Goal: Check status: Check status

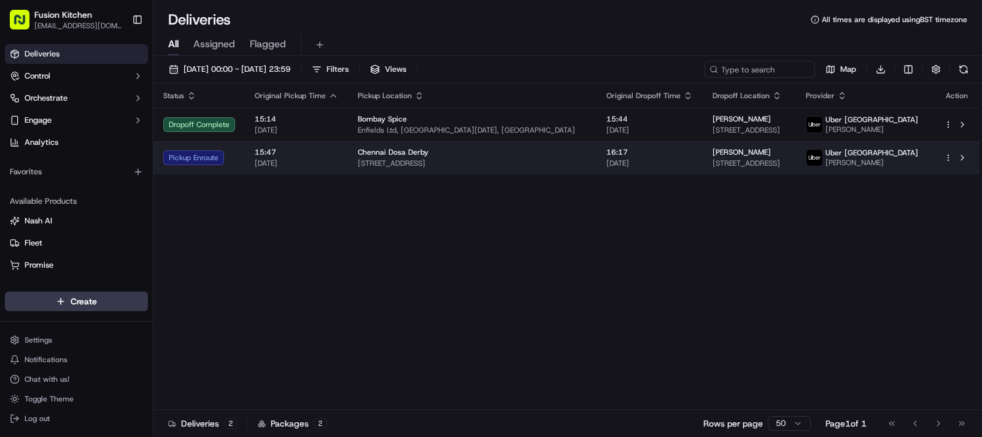
click at [380, 167] on body "Fusion Kitchen hari@fusionpos.uk Toggle Sidebar Deliveries Control Orchestrate …" at bounding box center [491, 218] width 982 height 437
click at [607, 165] on span "[DATE]" at bounding box center [649, 163] width 87 height 10
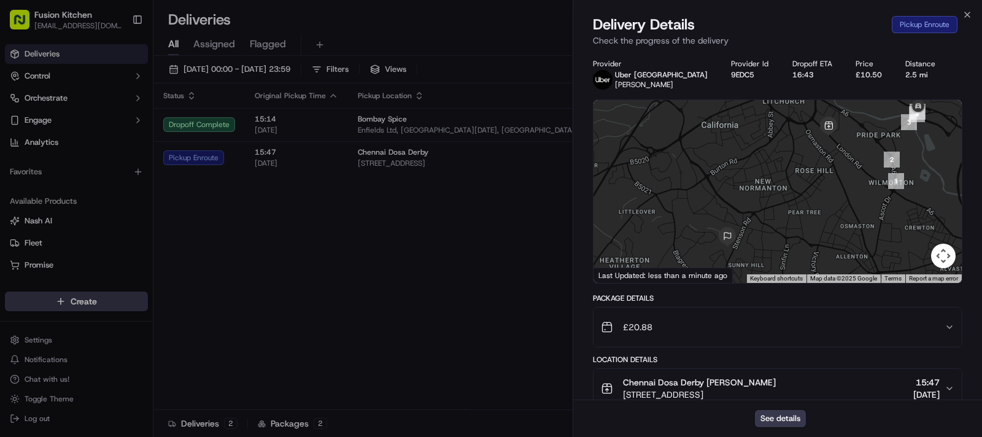
drag, startPoint x: 877, startPoint y: 152, endPoint x: 807, endPoint y: 219, distance: 97.2
click at [807, 219] on div at bounding box center [777, 191] width 368 height 183
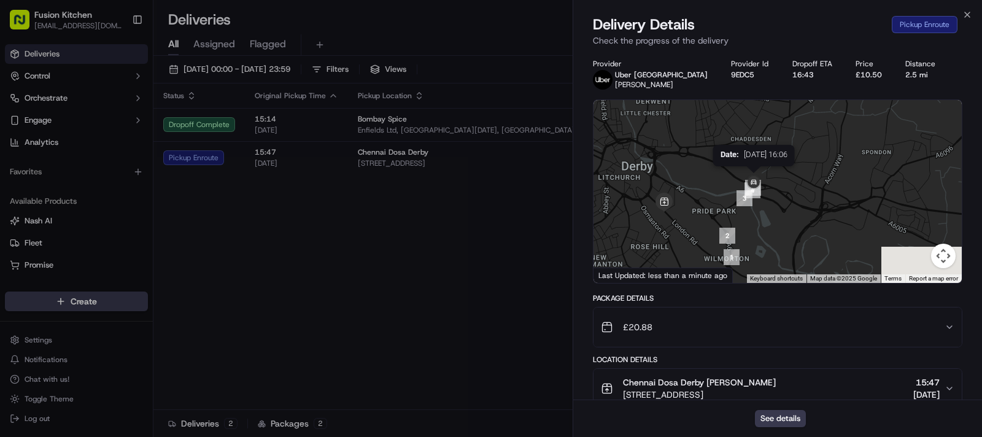
drag, startPoint x: 728, startPoint y: 242, endPoint x: 755, endPoint y: 183, distance: 64.8
click at [798, 142] on div at bounding box center [982, 142] width 368 height 0
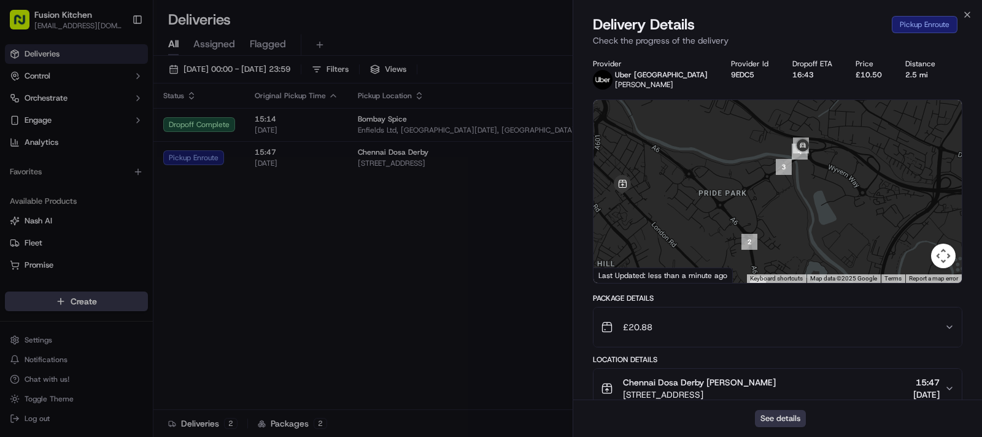
click at [787, 419] on button "See details" at bounding box center [780, 418] width 51 height 17
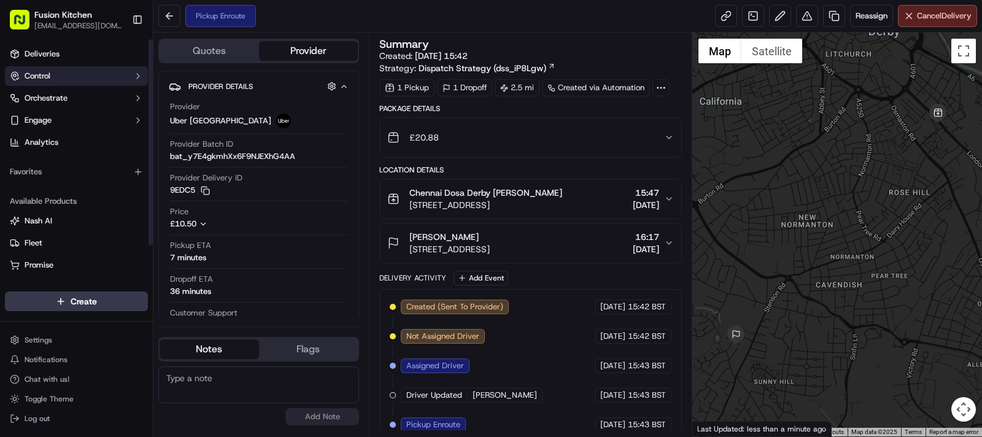
click at [39, 77] on span "Control" at bounding box center [38, 76] width 26 height 11
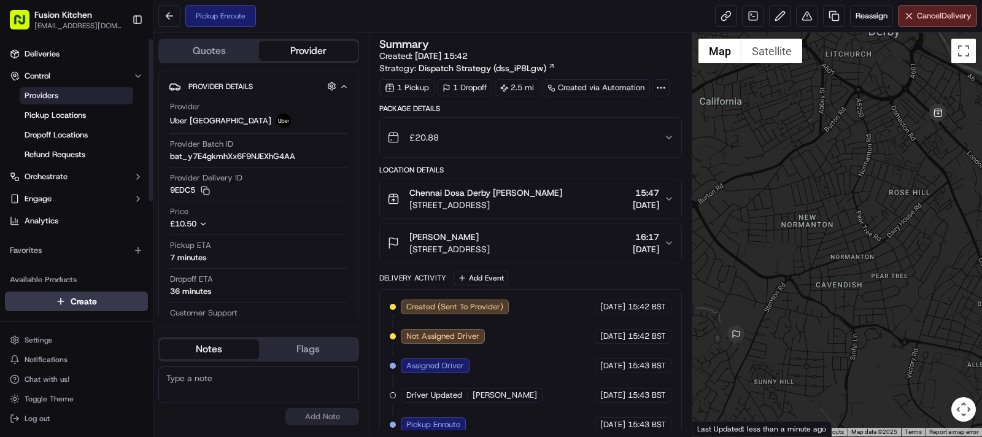
click at [55, 93] on span "Providers" at bounding box center [42, 95] width 34 height 11
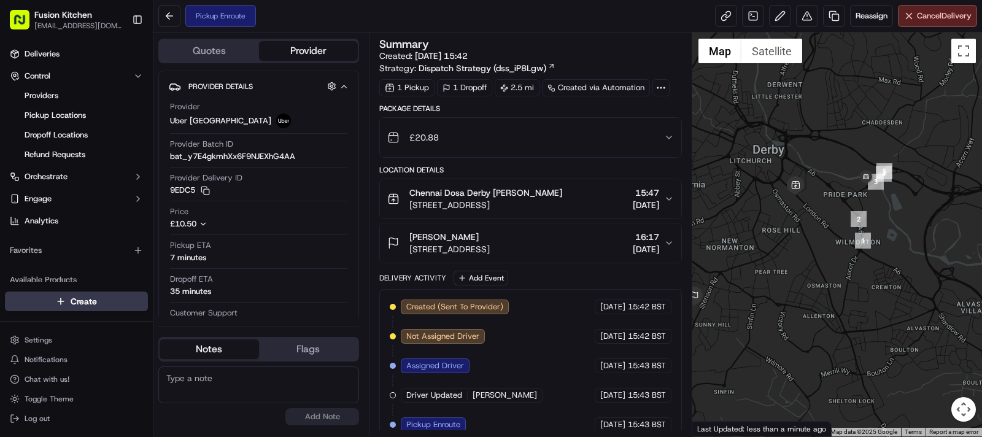
drag, startPoint x: 875, startPoint y: 214, endPoint x: 803, endPoint y: 229, distance: 74.0
click at [803, 229] on div at bounding box center [837, 235] width 290 height 404
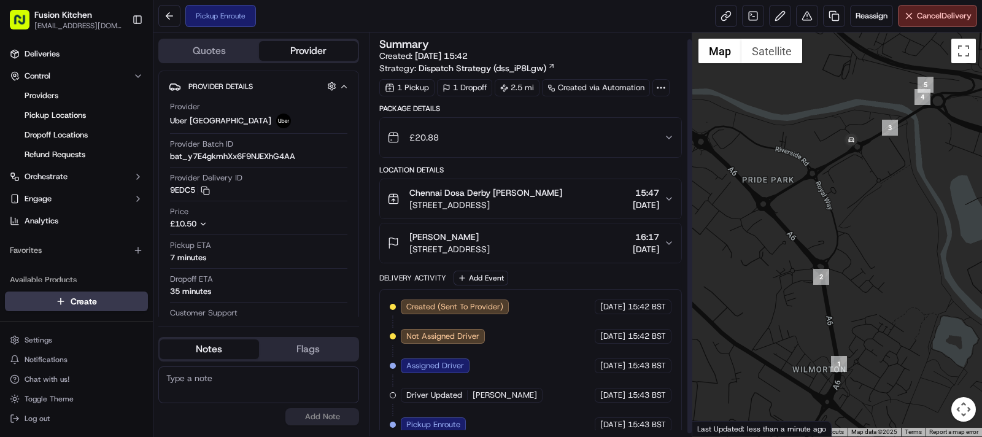
scroll to position [10, 0]
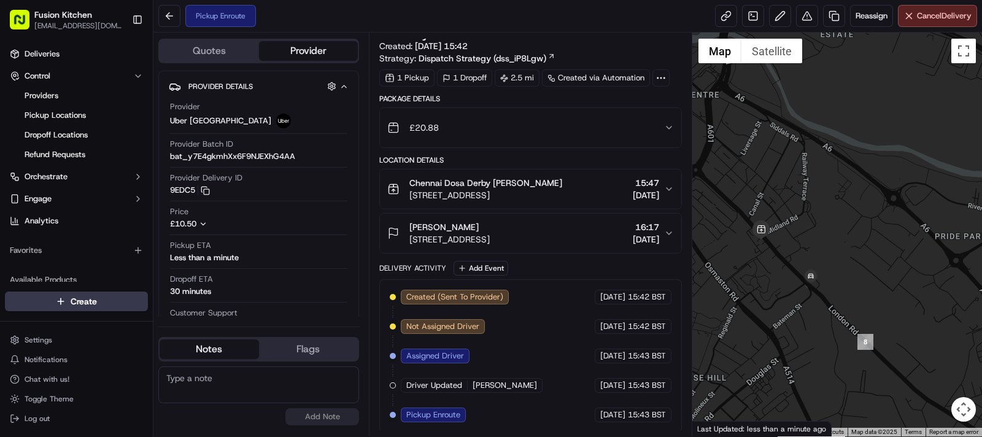
drag, startPoint x: 733, startPoint y: 280, endPoint x: 819, endPoint y: 312, distance: 91.6
click at [819, 312] on div at bounding box center [837, 235] width 290 height 404
click at [490, 233] on span "12 Eastbrae Rd, Sunny Hill, Derby DE23 1WA, UK" at bounding box center [449, 239] width 80 height 12
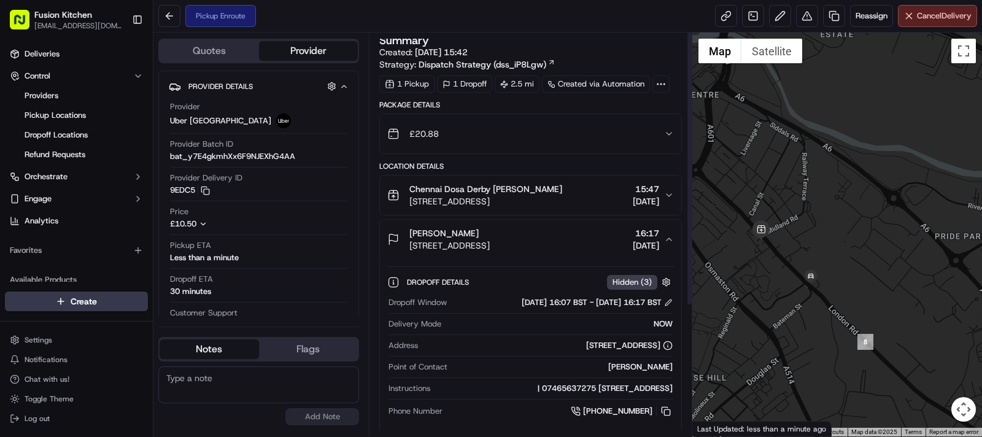
scroll to position [0, 0]
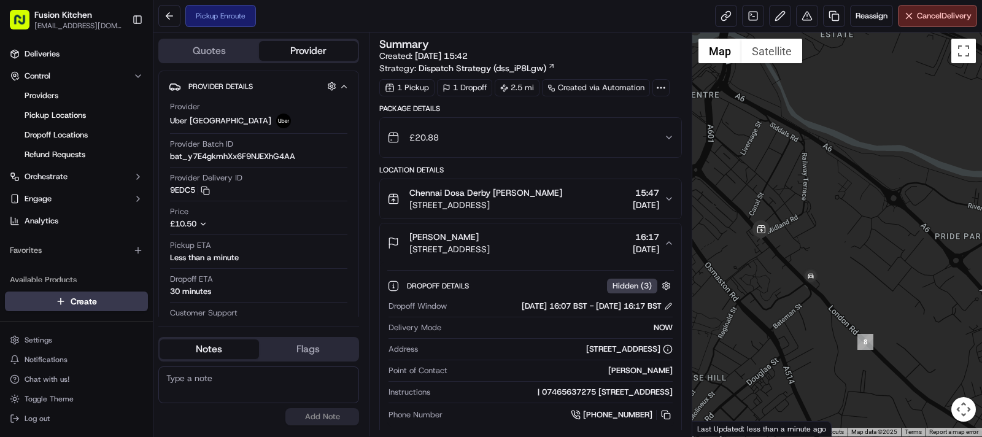
click at [490, 231] on div "nipun Thuram" at bounding box center [449, 237] width 80 height 12
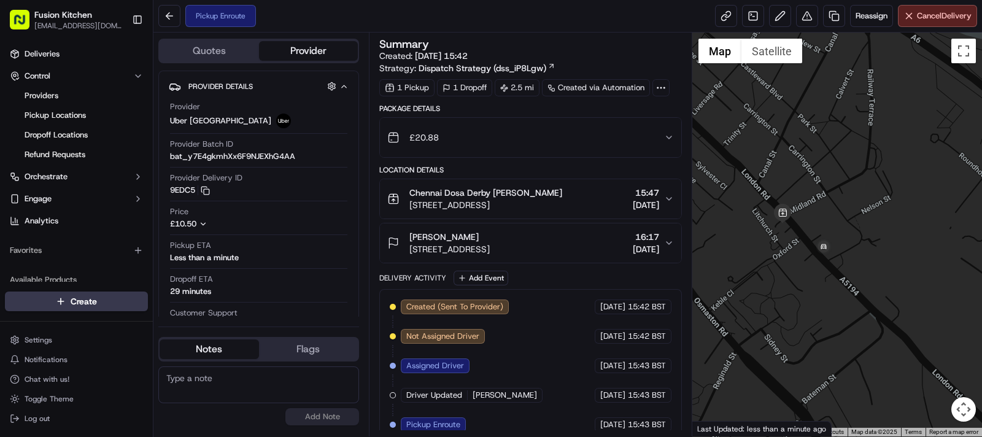
drag, startPoint x: 769, startPoint y: 268, endPoint x: 801, endPoint y: 285, distance: 36.2
click at [801, 285] on div at bounding box center [837, 235] width 290 height 404
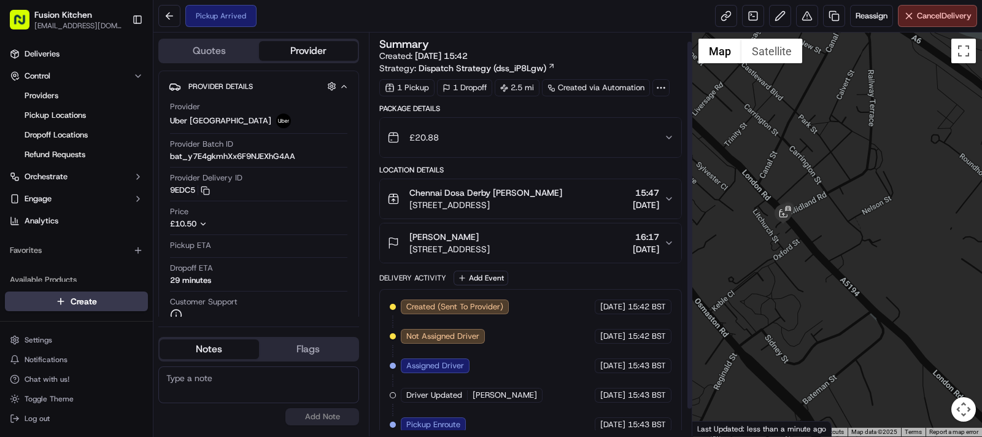
scroll to position [39, 0]
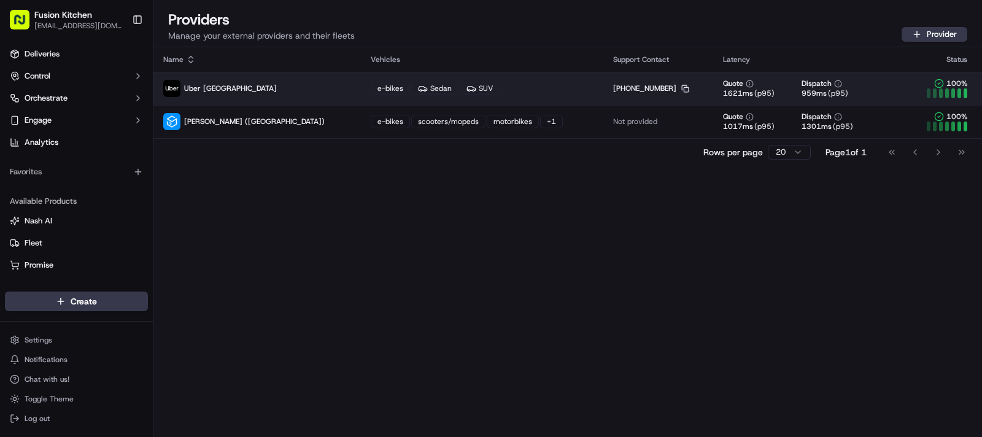
click at [681, 87] on icon "button" at bounding box center [685, 89] width 8 height 8
